Goal: Information Seeking & Learning: Learn about a topic

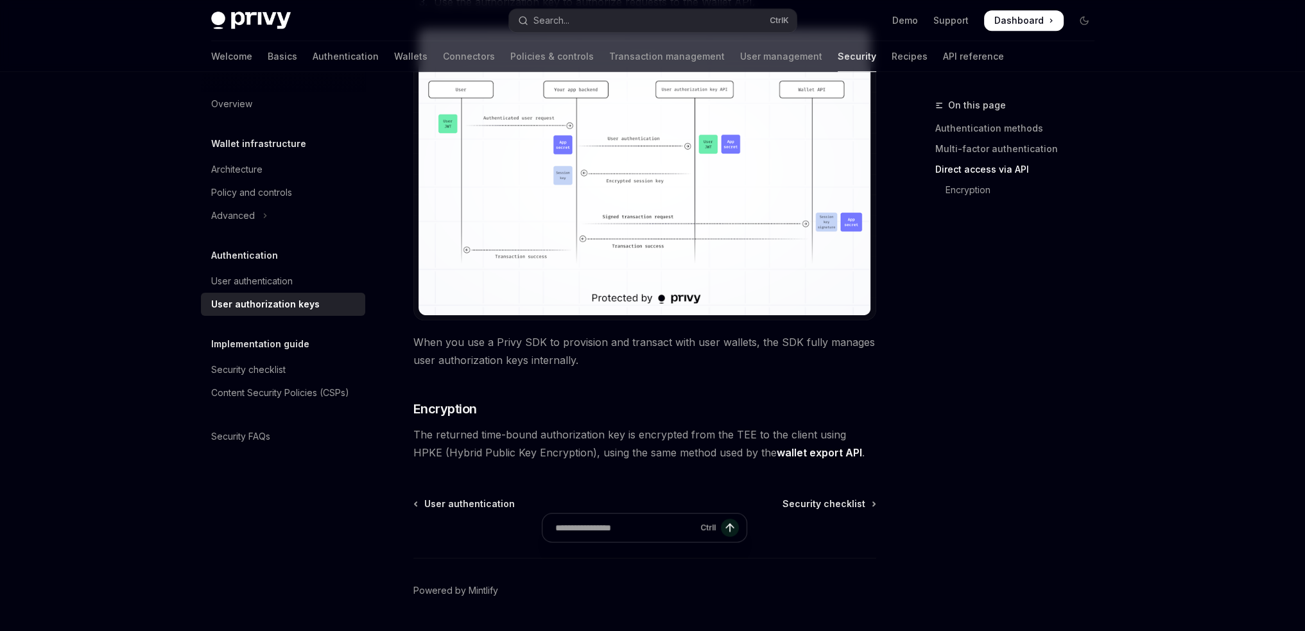
scroll to position [1074, 0]
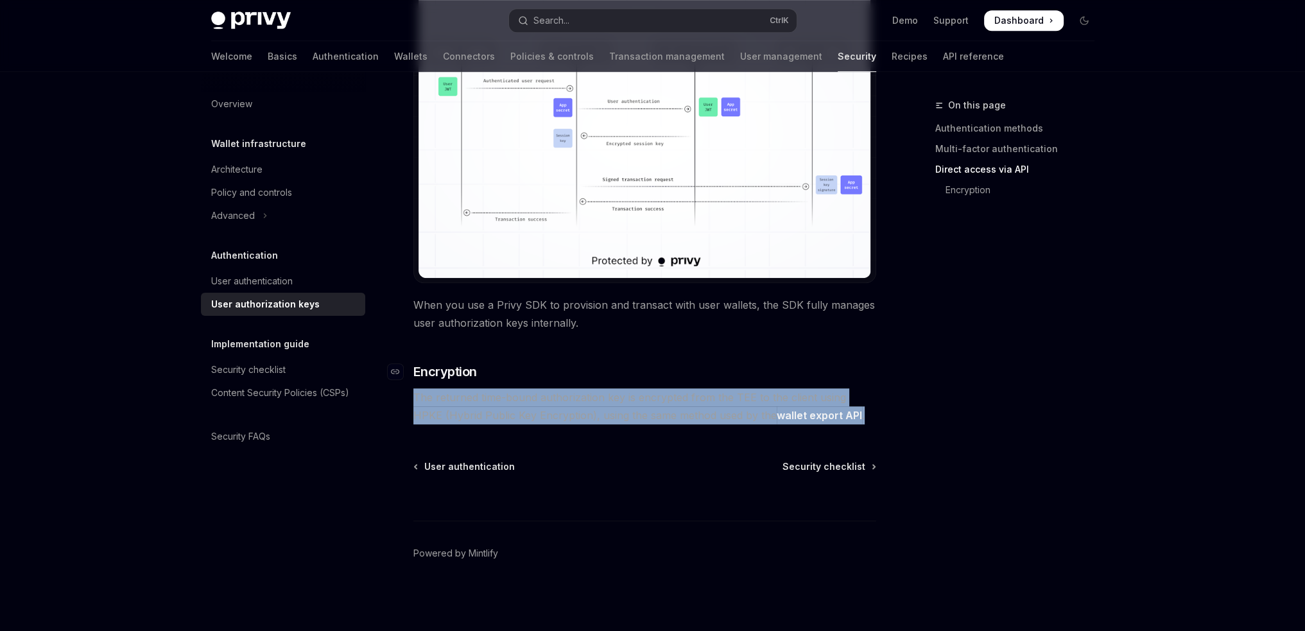
drag, startPoint x: 864, startPoint y: 411, endPoint x: 510, endPoint y: 367, distance: 357.0
click at [511, 366] on h3 "​ Encryption" at bounding box center [644, 372] width 463 height 18
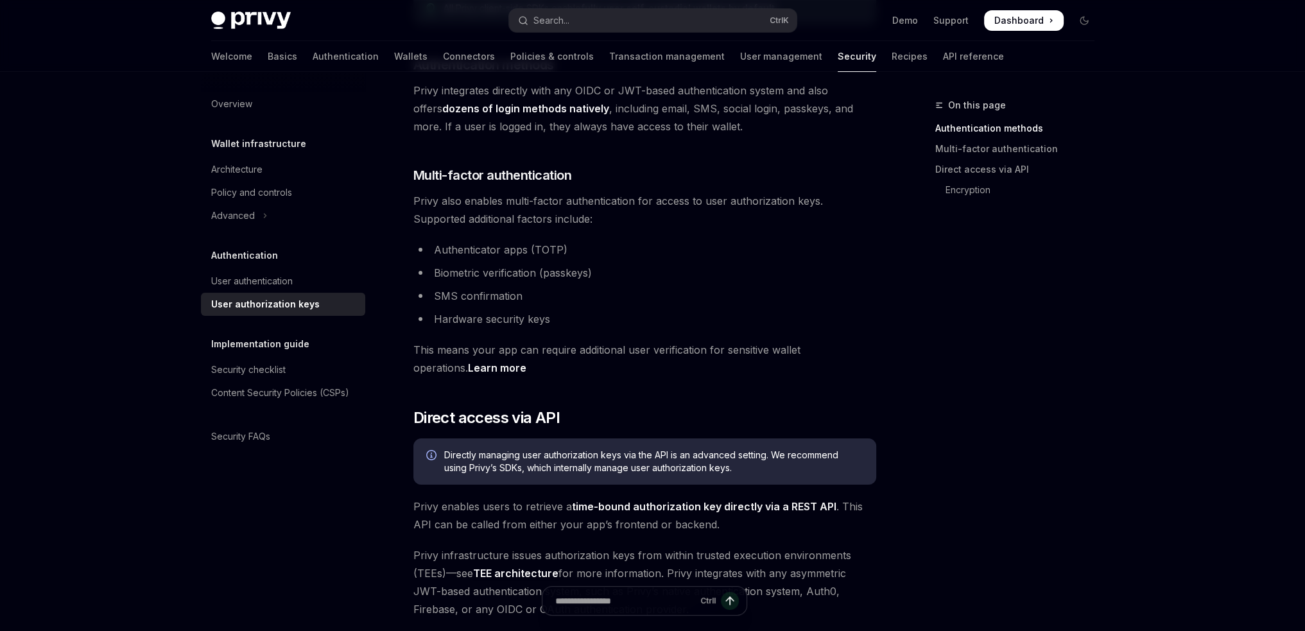
scroll to position [0, 0]
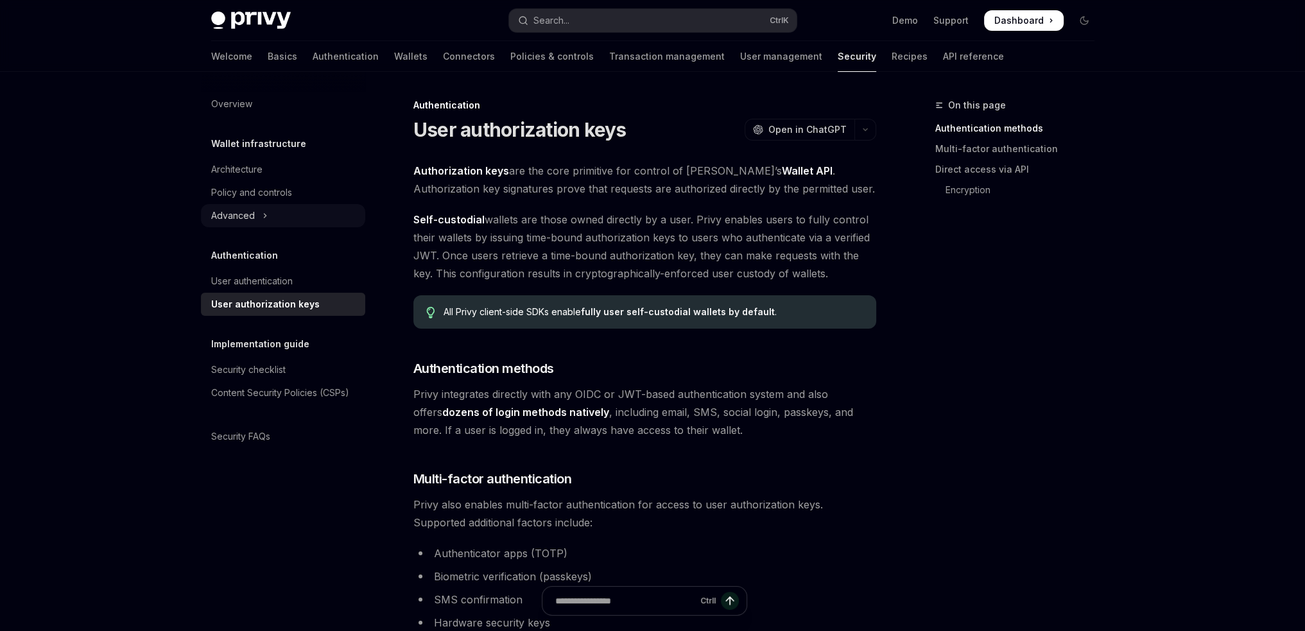
click at [261, 218] on button "Advanced" at bounding box center [283, 215] width 164 height 23
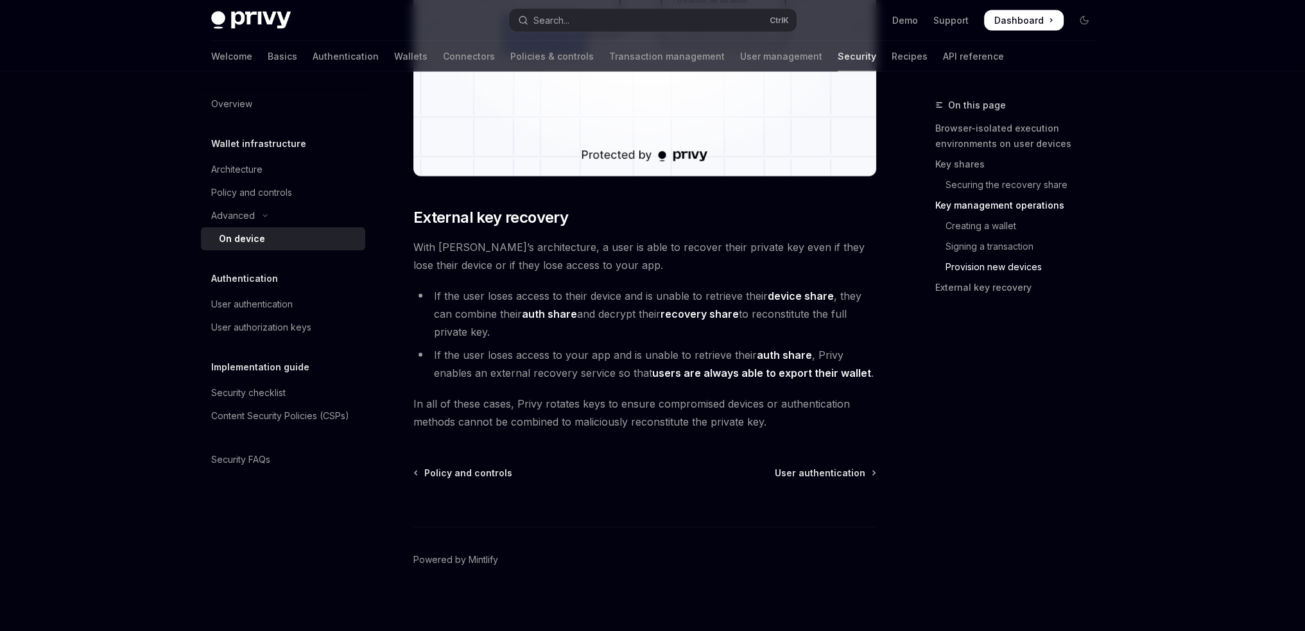
scroll to position [3481, 0]
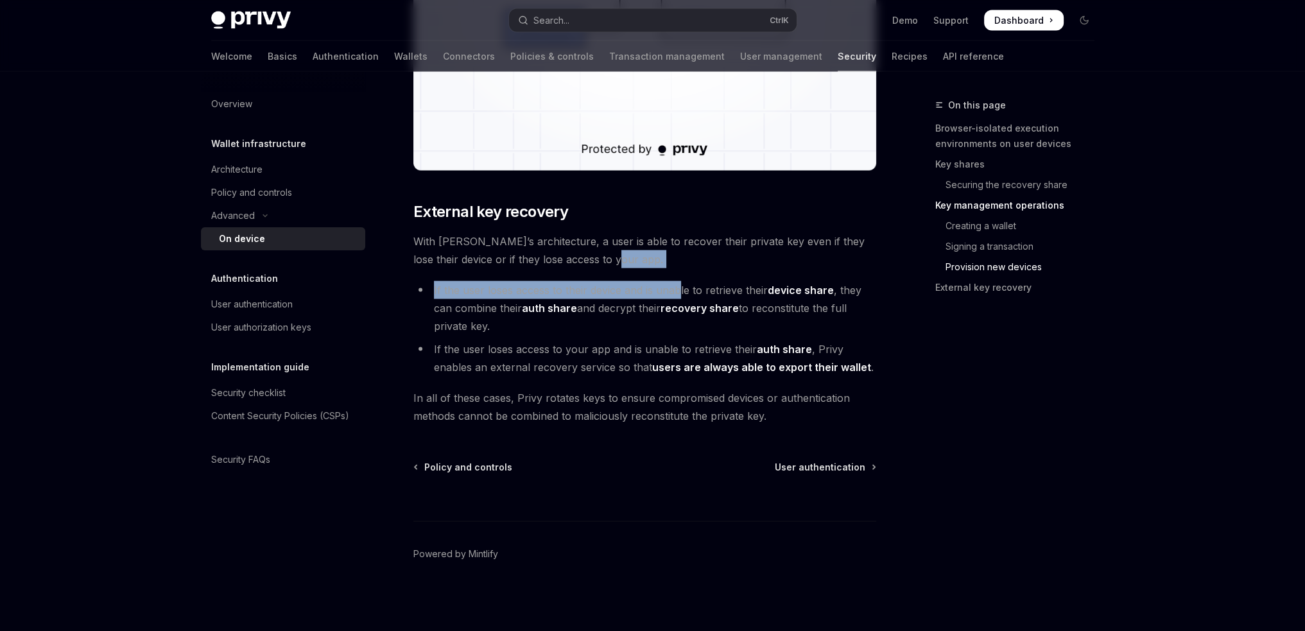
drag, startPoint x: 695, startPoint y: 266, endPoint x: 678, endPoint y: 284, distance: 25.0
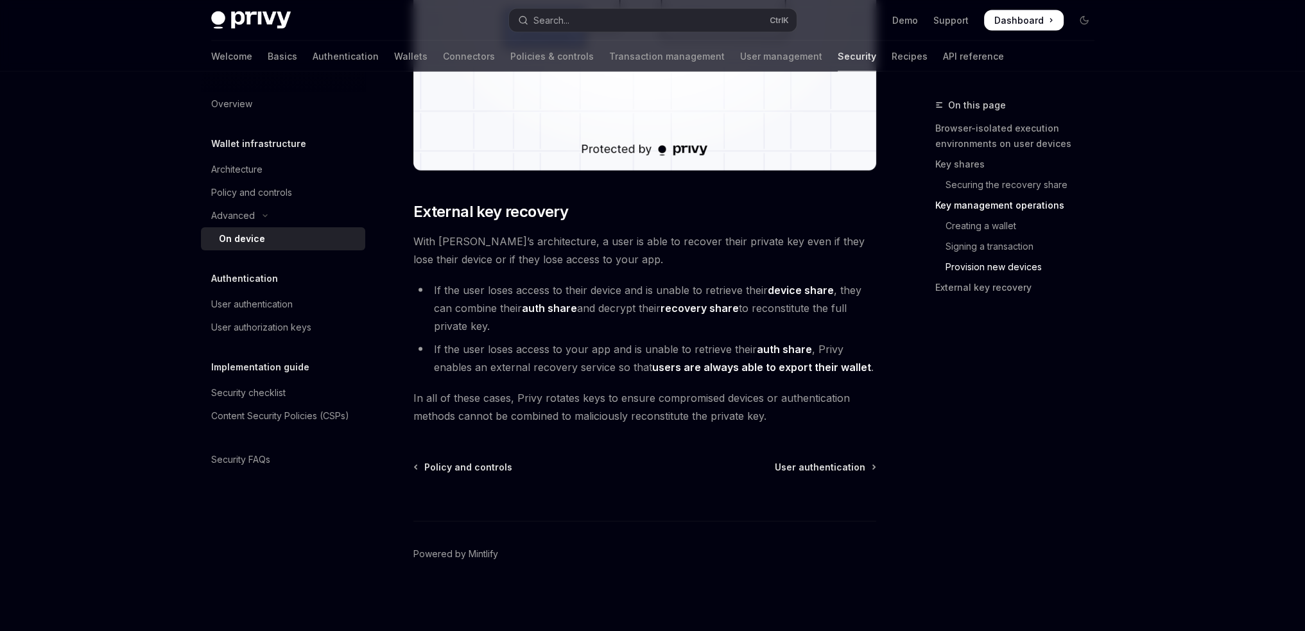
click at [313, 56] on link "Authentication" at bounding box center [346, 56] width 66 height 31
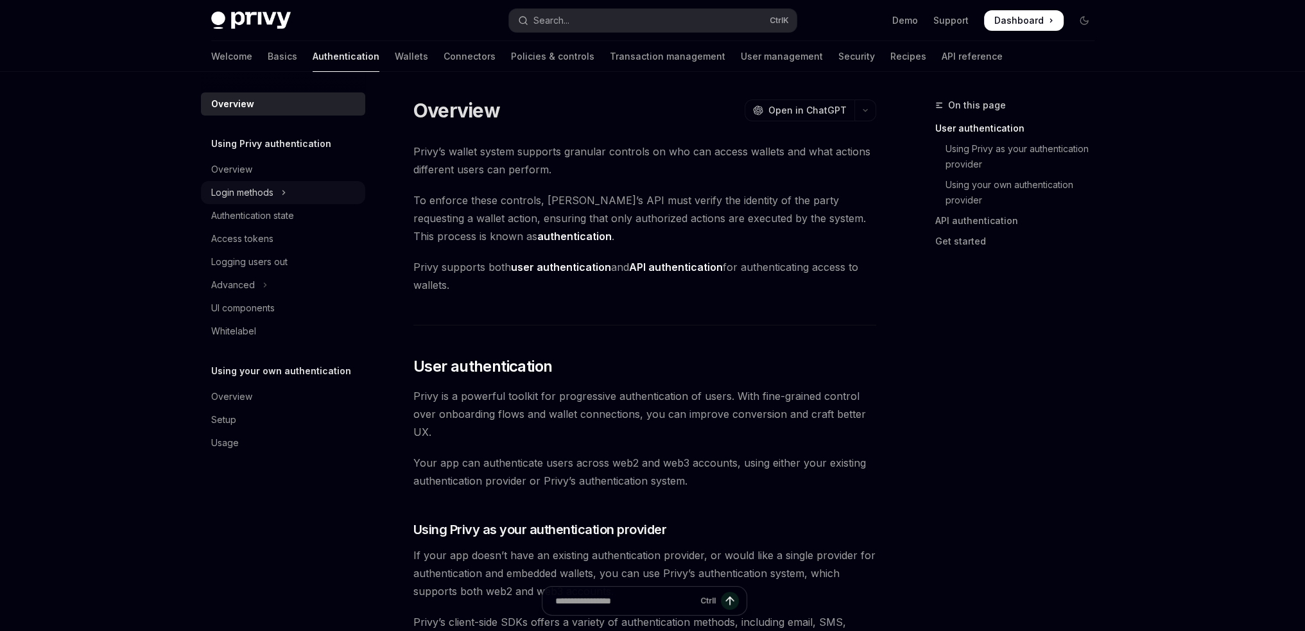
click at [279, 192] on button "Login methods" at bounding box center [283, 192] width 164 height 23
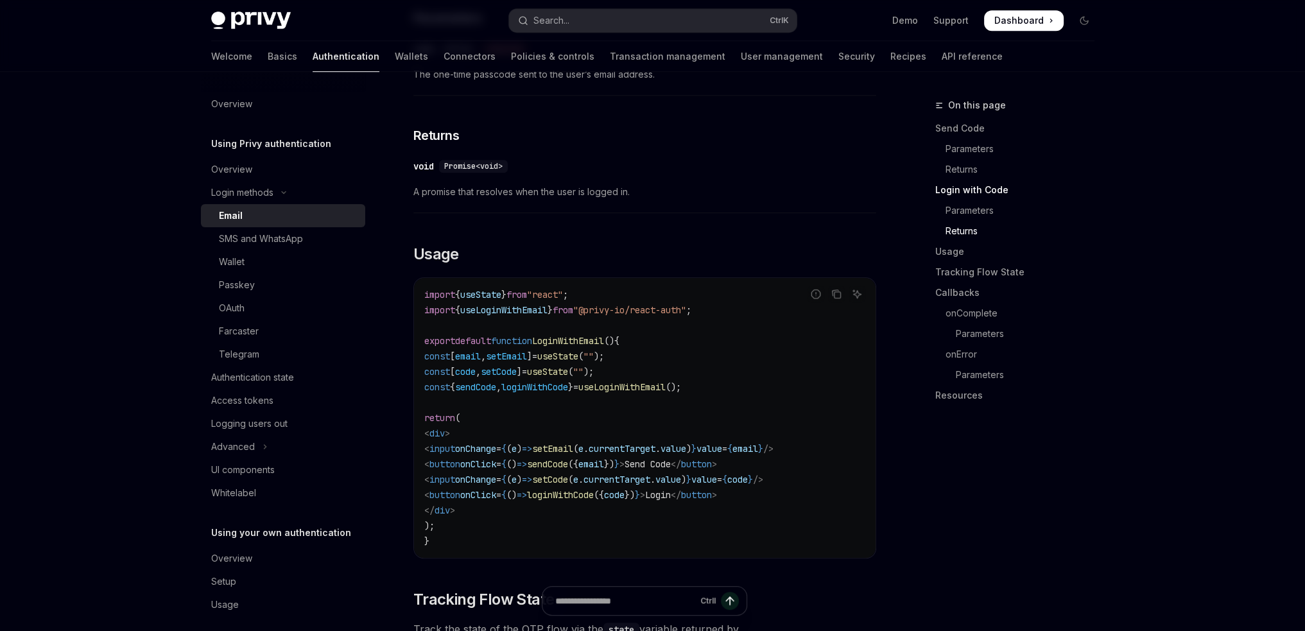
scroll to position [1027, 0]
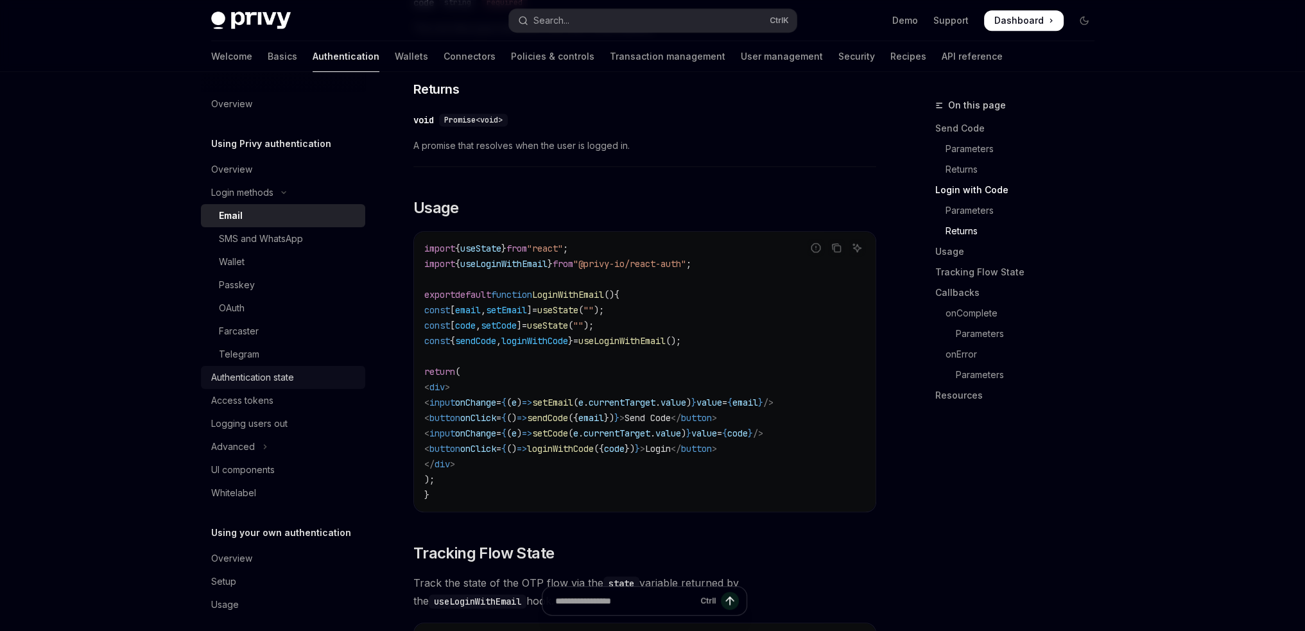
click at [246, 371] on div "Authentication state" at bounding box center [252, 377] width 83 height 15
type textarea "*"
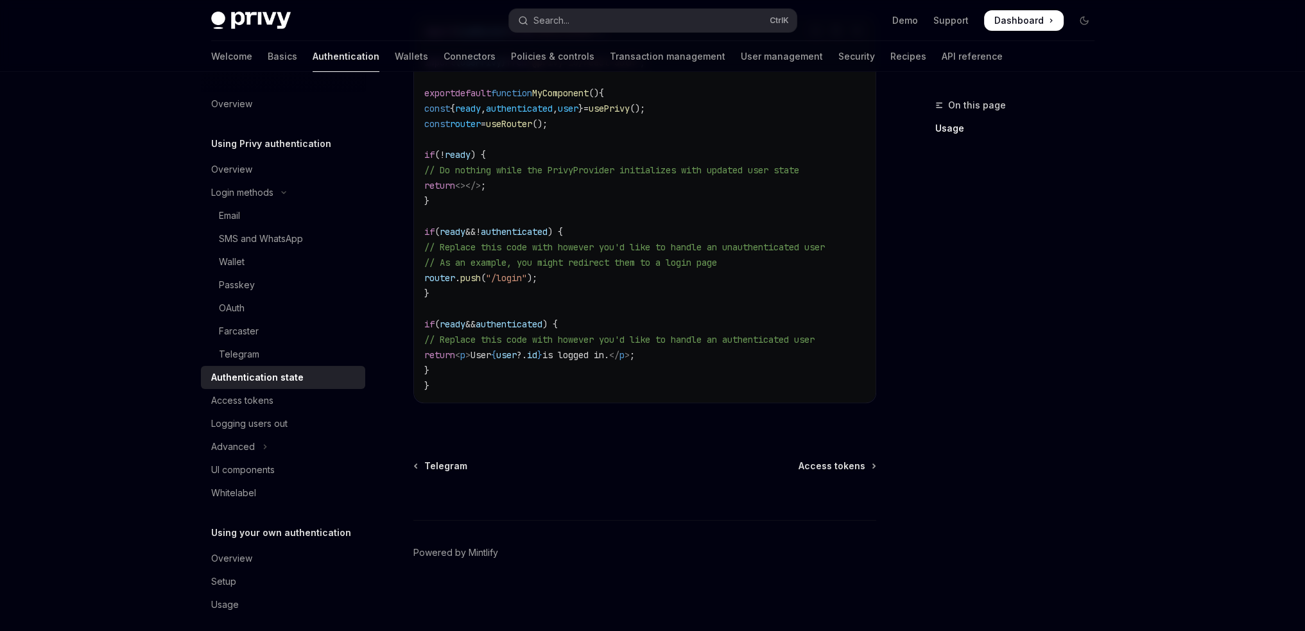
scroll to position [477, 0]
click at [719, 472] on div "Ctrl I" at bounding box center [644, 495] width 463 height 47
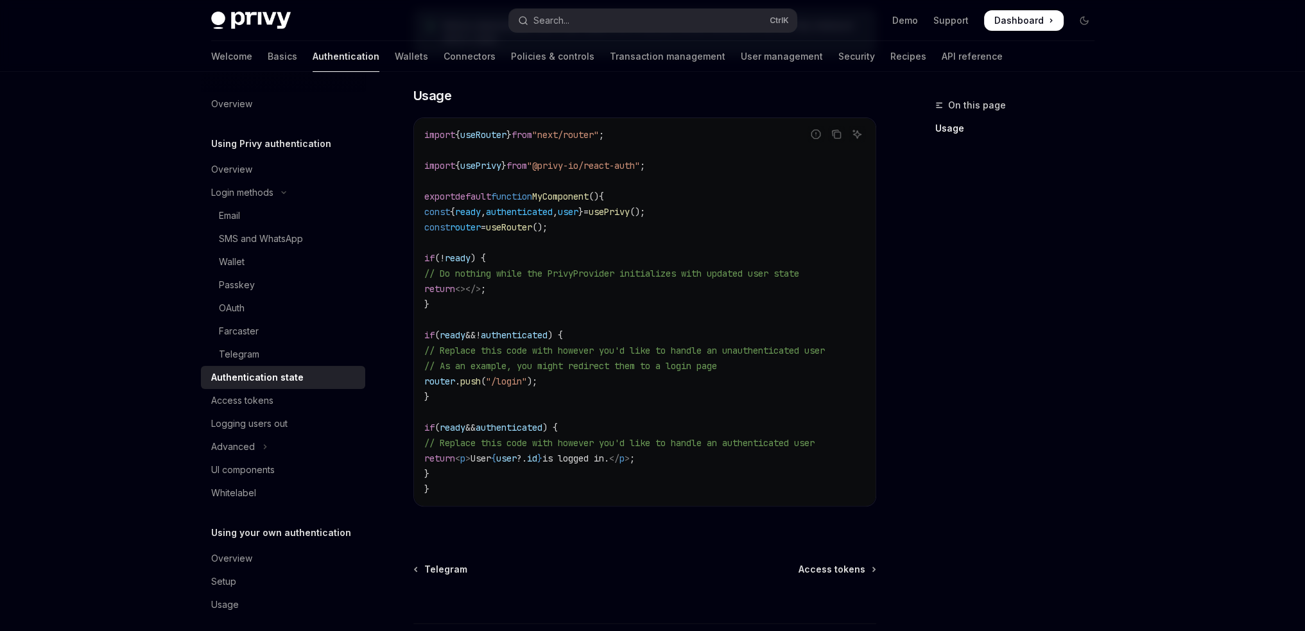
scroll to position [385, 0]
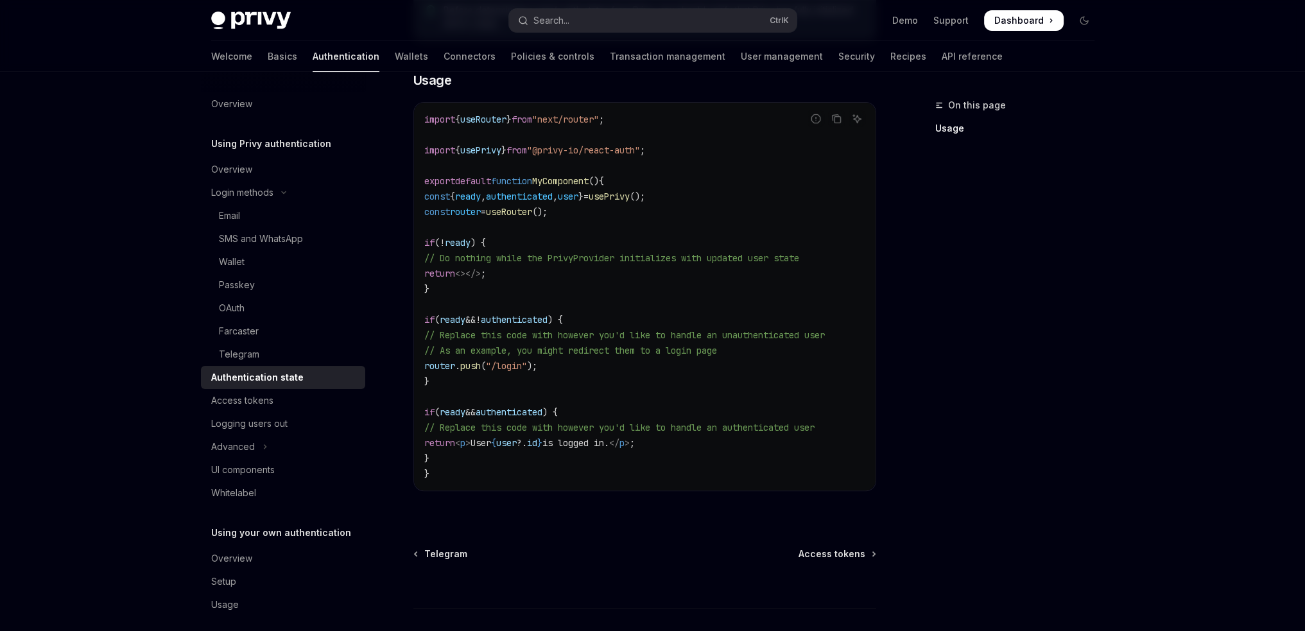
click at [578, 196] on span "user" at bounding box center [568, 197] width 21 height 12
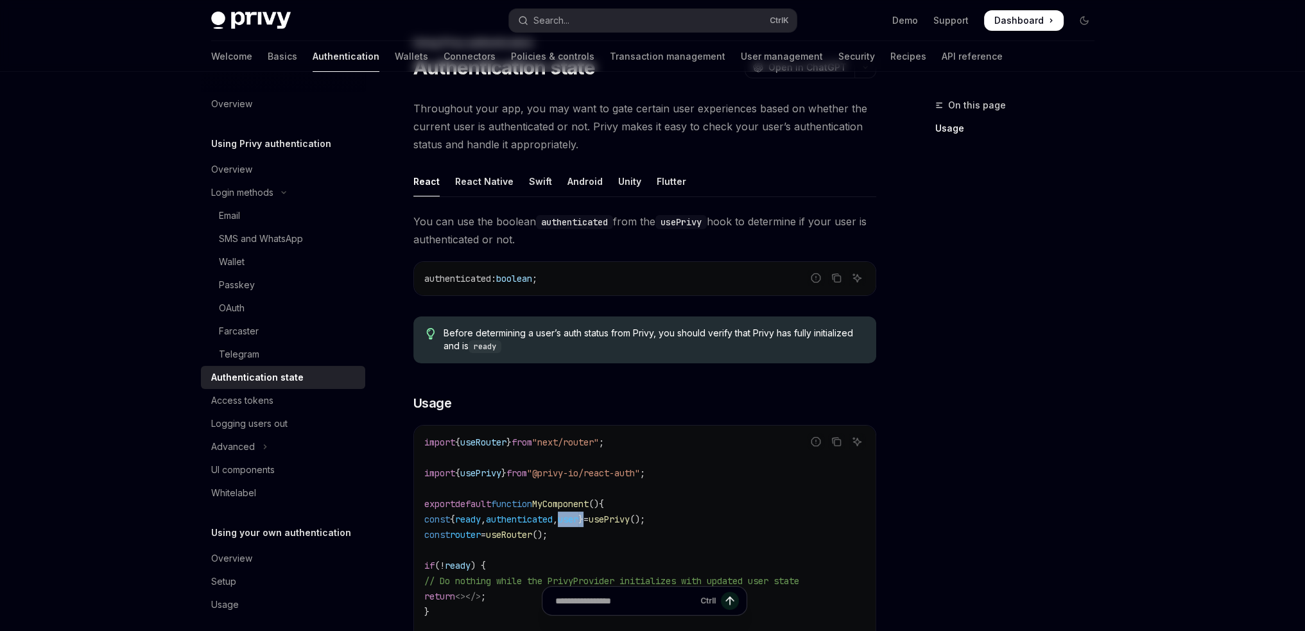
scroll to position [0, 0]
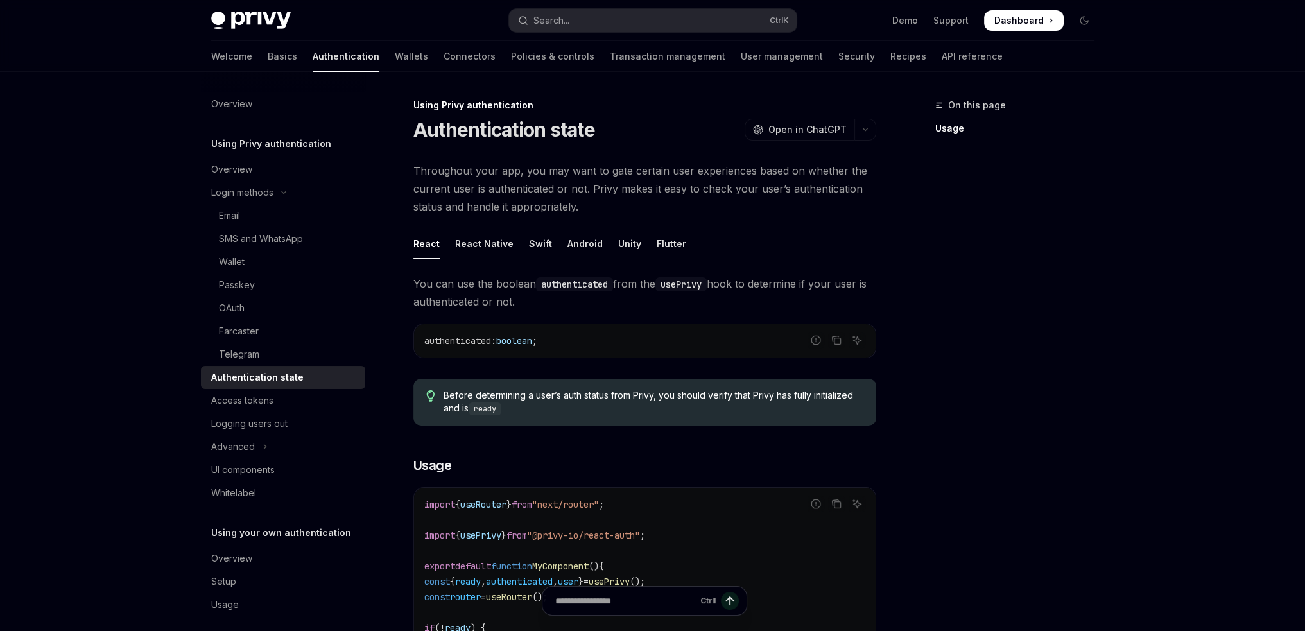
click at [922, 517] on div "On this page Usage" at bounding box center [1006, 364] width 195 height 533
